Goal: Information Seeking & Learning: Find specific fact

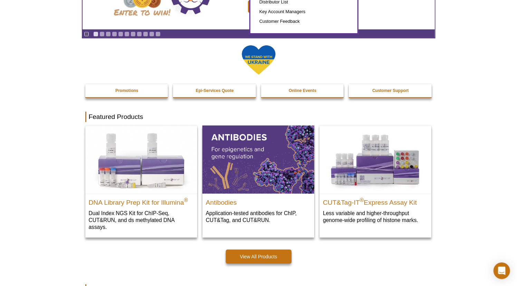
scroll to position [63, 0]
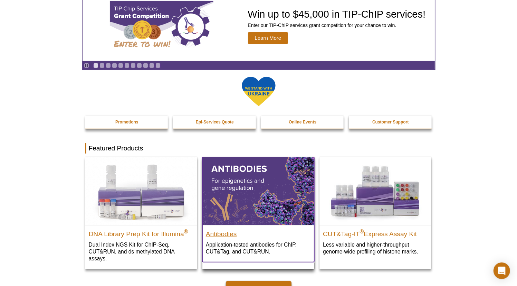
click at [222, 229] on h2 "Antibodies" at bounding box center [258, 232] width 105 height 10
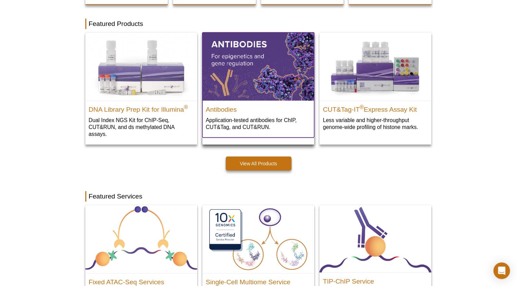
scroll to position [220, 0]
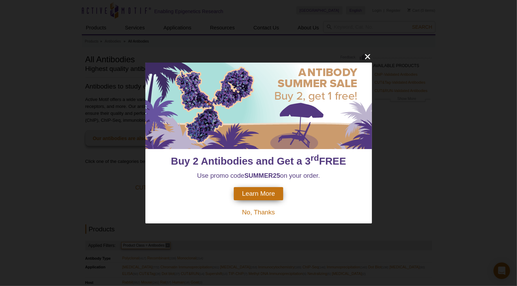
click at [261, 188] on div "Learn More" at bounding box center [258, 193] width 49 height 13
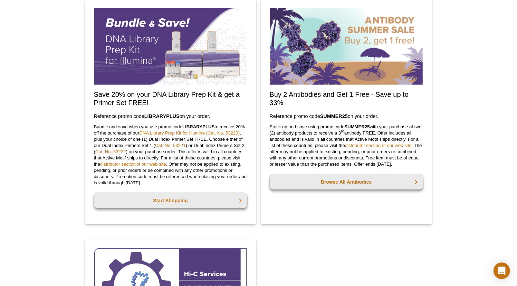
scroll to position [513, 0]
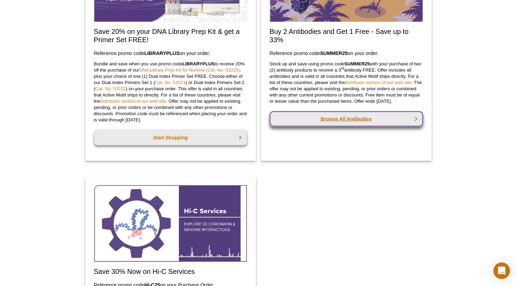
click at [341, 126] on link "Browse All Antibodies" at bounding box center [346, 118] width 153 height 15
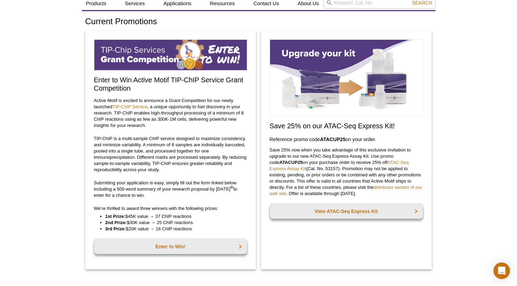
scroll to position [0, 0]
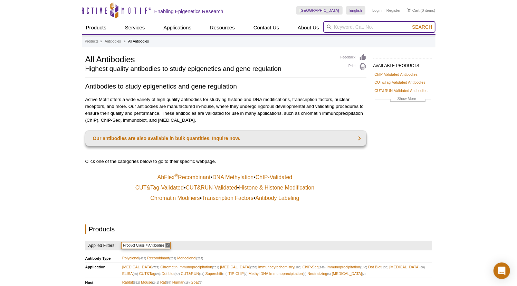
click at [355, 29] on input "search" at bounding box center [379, 27] width 112 height 12
paste input "an􀆟-Rabbit IgG"
click at [343, 27] on input "an􀆟-Rabbit IgG" at bounding box center [379, 27] width 112 height 12
type input "anti-Rabbit IgG"
click at [410, 24] on button "Search" at bounding box center [422, 27] width 24 height 6
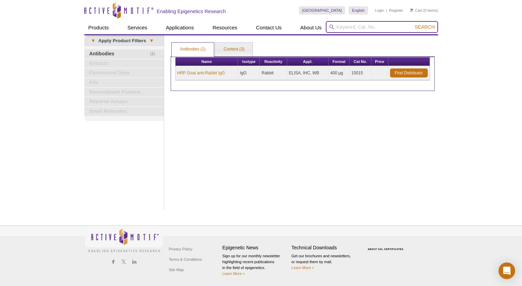
click at [364, 25] on input "search" at bounding box center [382, 27] width 112 height 12
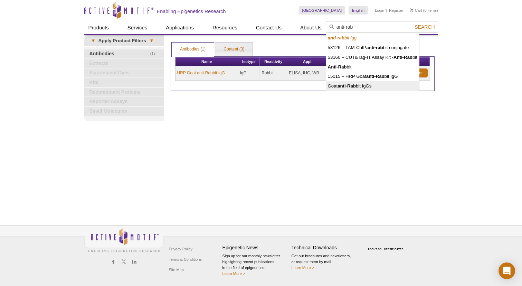
click at [363, 84] on li "Goat anti-Rab bit IgGs" at bounding box center [372, 86] width 93 height 10
type input "Goat anti-Rabbit IgGs"
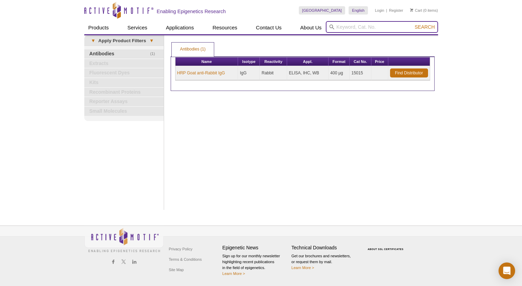
click at [376, 25] on input "search" at bounding box center [382, 27] width 112 height 12
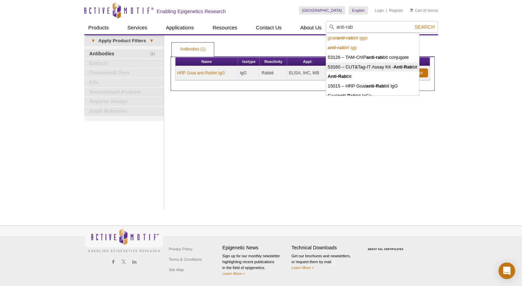
click at [380, 65] on li "53160 – CUT&Tag-IT Assay Kit - Anti-Rab bit" at bounding box center [372, 67] width 93 height 10
type input "53160 – CUT&Tag-IT Assay Kit - Anti-Rabbit"
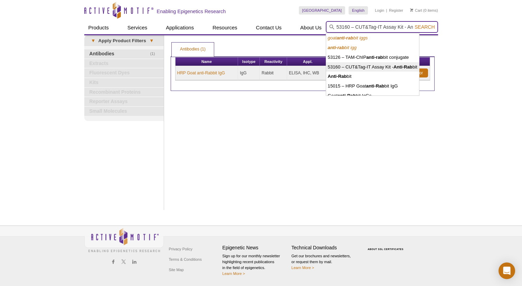
scroll to position [0, 18]
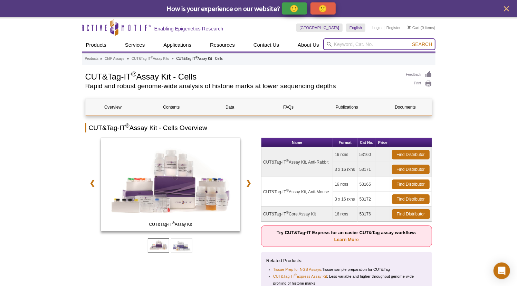
click at [366, 45] on input "search" at bounding box center [379, 44] width 112 height 12
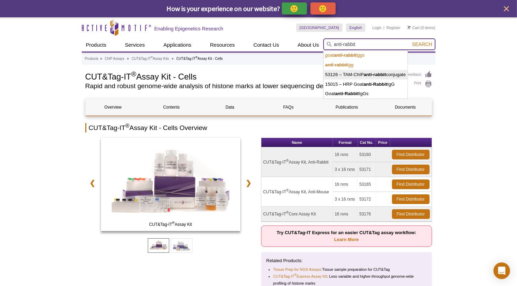
type input "anti-rabbit"
